Goal: Book appointment/travel/reservation

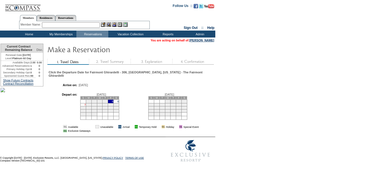
click at [86, 106] on link "7" at bounding box center [85, 104] width 1 height 3
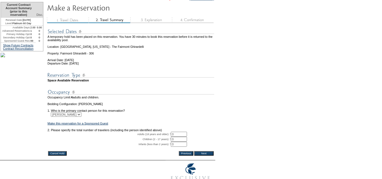
scroll to position [73, 0]
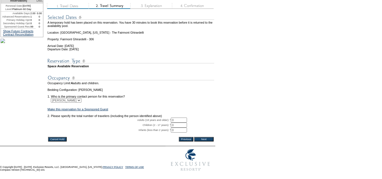
drag, startPoint x: 178, startPoint y: 113, endPoint x: 120, endPoint y: 110, distance: 58.5
click at [120, 118] on tr "Adults (18 years and older): * 0 * *" at bounding box center [131, 120] width 167 height 5
type input "2"
click at [205, 137] on table "Cancel Hold Previous Next" at bounding box center [131, 140] width 167 height 6
click at [205, 137] on input "Next" at bounding box center [203, 139] width 19 height 4
